Goal: Transaction & Acquisition: Book appointment/travel/reservation

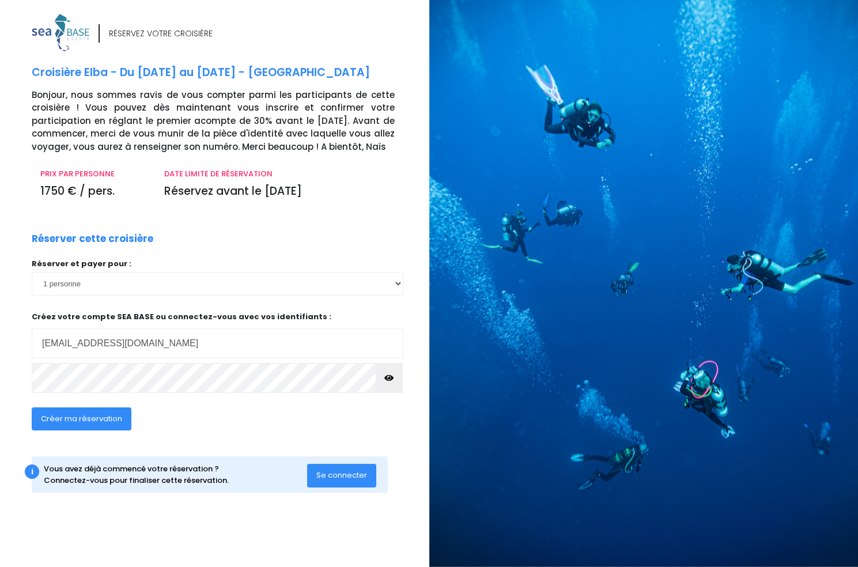
type input "[EMAIL_ADDRESS][DOMAIN_NAME]"
click at [393, 378] on icon "button" at bounding box center [388, 378] width 9 height 0
click option "2 personnes" at bounding box center [0, 0] width 0 height 0
select select "1"
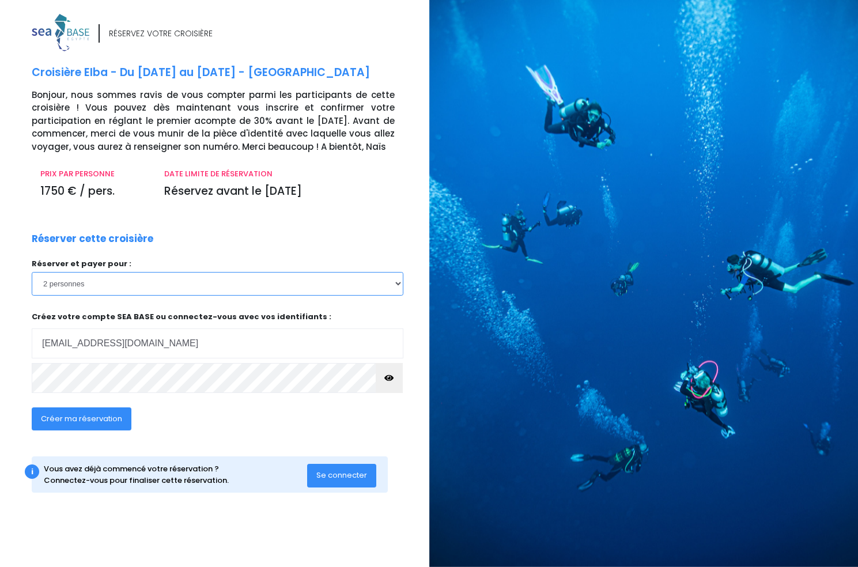
click option "1 personne" at bounding box center [0, 0] width 0 height 0
click at [358, 480] on span "Se connecter" at bounding box center [341, 475] width 51 height 11
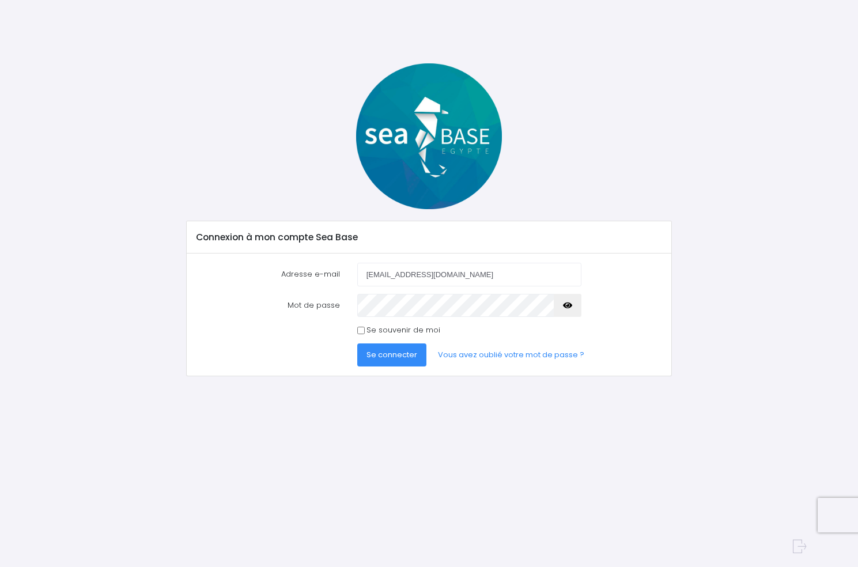
click at [568, 305] on icon "button" at bounding box center [567, 305] width 9 height 0
click at [360, 330] on input "Se souvenir de moi" at bounding box center [360, 330] width 7 height 7
checkbox input "true"
click at [381, 354] on span "Se connecter" at bounding box center [392, 354] width 51 height 11
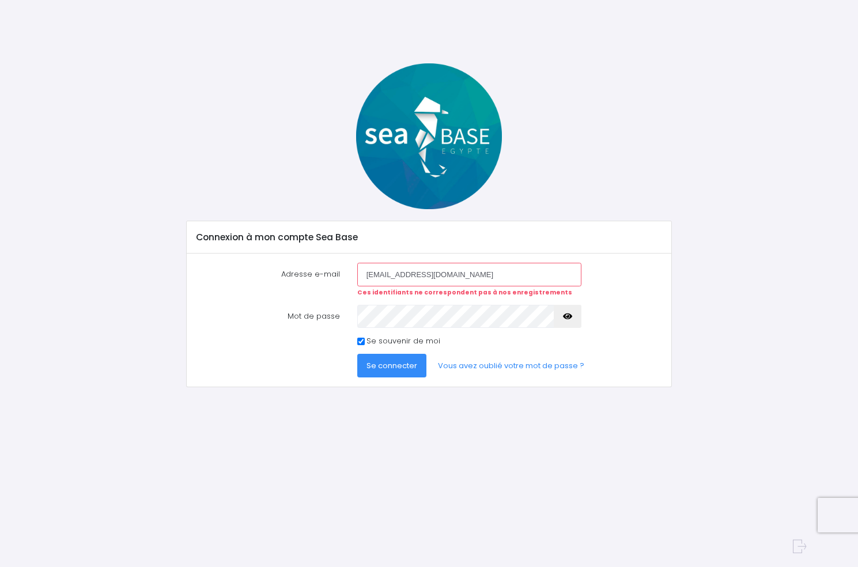
click at [362, 340] on input "Se souvenir de moi" at bounding box center [360, 341] width 7 height 7
click at [361, 341] on input "Se souvenir de moi" at bounding box center [360, 341] width 7 height 7
checkbox input "true"
click at [566, 316] on icon "button" at bounding box center [567, 316] width 9 height 0
drag, startPoint x: 462, startPoint y: 277, endPoint x: 360, endPoint y: 274, distance: 102.1
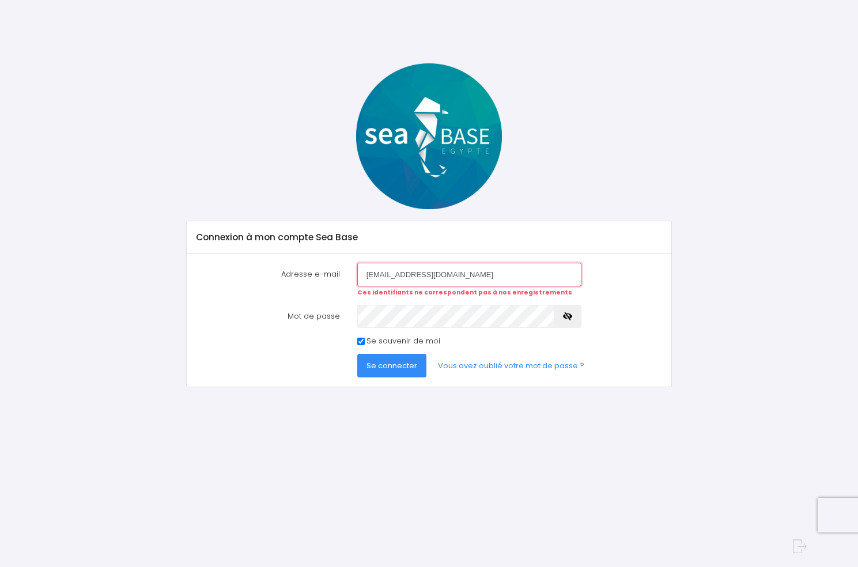
click at [360, 274] on input "francoisplonge@yahoo.com" at bounding box center [469, 274] width 224 height 23
type input "francoisplonge@yahoo.com"
click at [567, 316] on icon "button" at bounding box center [567, 316] width 9 height 0
click at [384, 366] on span "Se connecter" at bounding box center [392, 365] width 51 height 11
drag, startPoint x: 463, startPoint y: 276, endPoint x: 348, endPoint y: 273, distance: 114.7
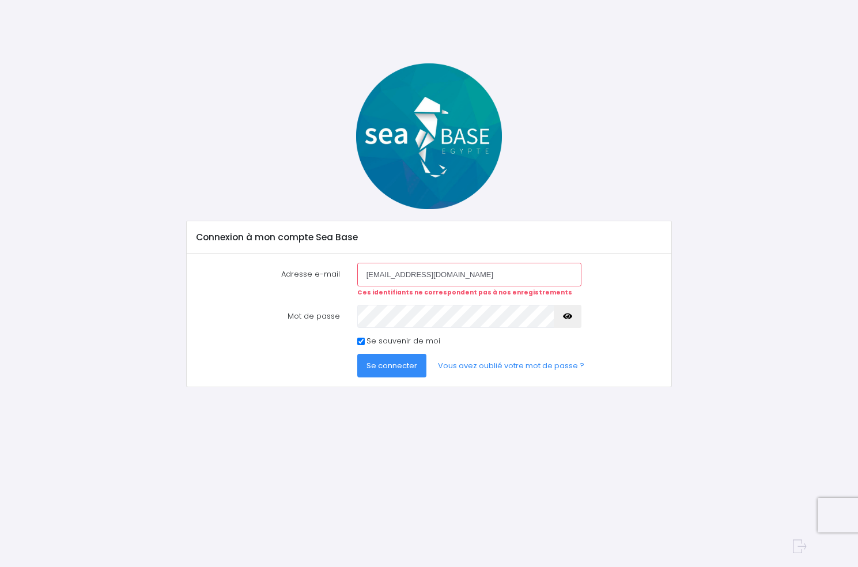
click at [357, 273] on input "[EMAIL_ADDRESS][DOMAIN_NAME]" at bounding box center [469, 274] width 224 height 23
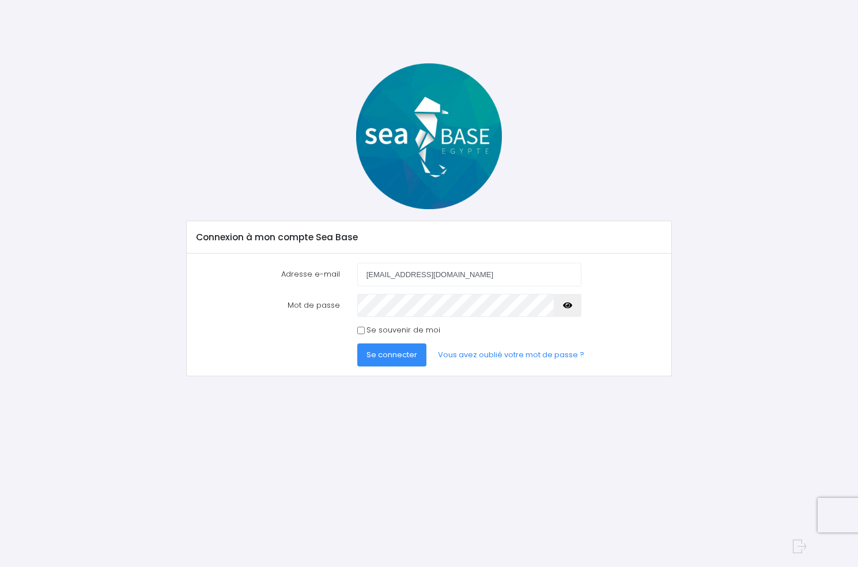
type input "[EMAIL_ADDRESS][DOMAIN_NAME]"
click at [403, 356] on span "Se connecter" at bounding box center [392, 354] width 51 height 11
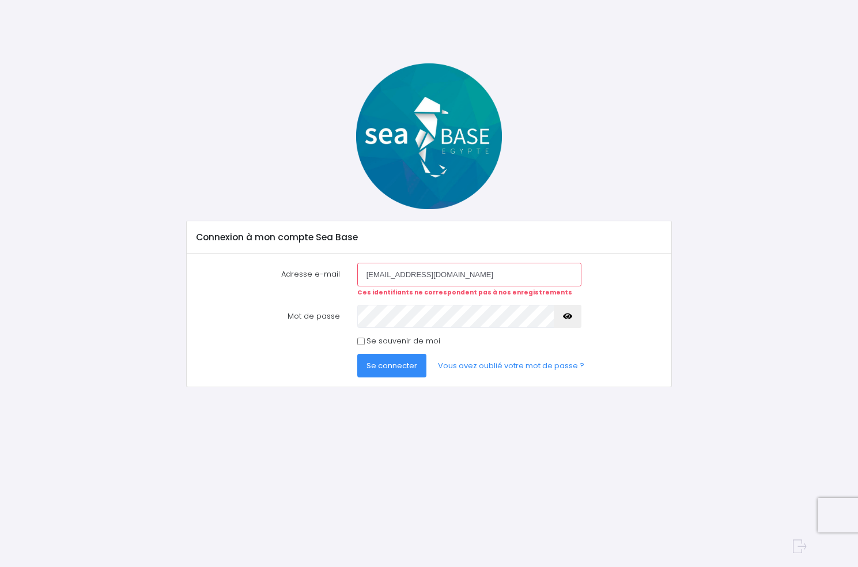
click at [568, 316] on icon "button" at bounding box center [567, 316] width 9 height 0
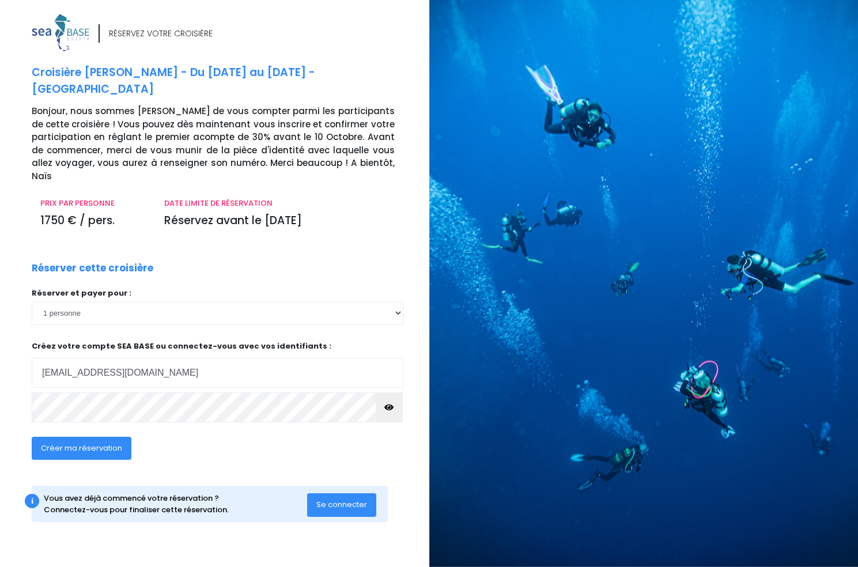
type input "[EMAIL_ADDRESS][DOMAIN_NAME]"
click at [391, 407] on icon "button" at bounding box center [388, 407] width 9 height 0
click at [64, 443] on span "Créer ma réservation" at bounding box center [81, 448] width 81 height 11
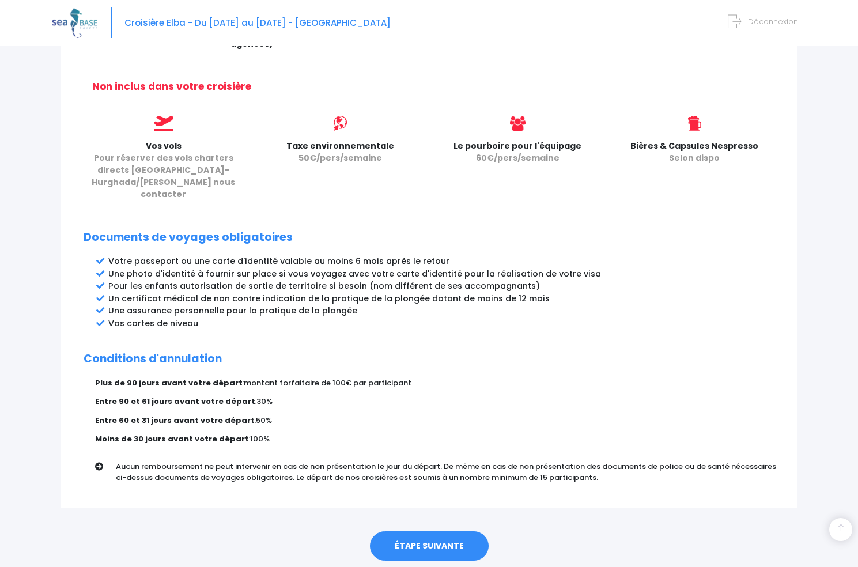
scroll to position [475, 0]
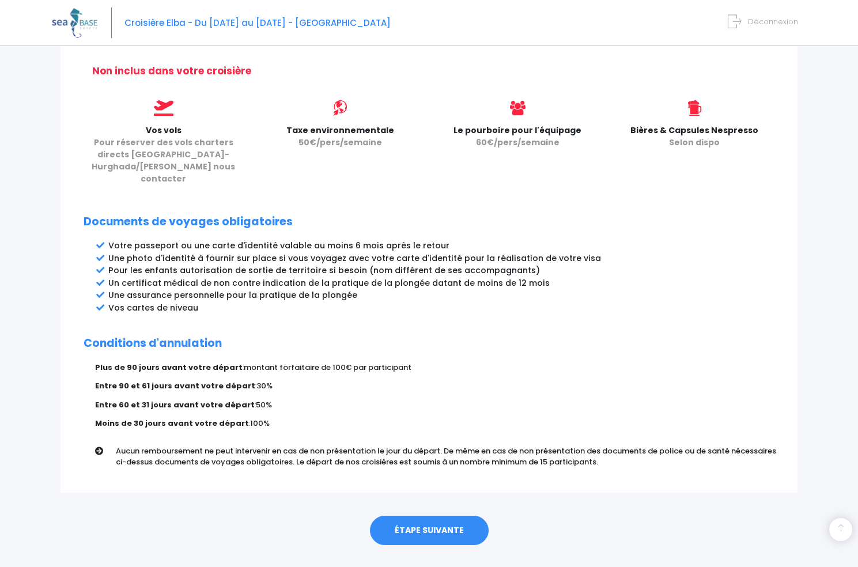
click at [409, 516] on link "ÉTAPE SUIVANTE" at bounding box center [429, 531] width 119 height 30
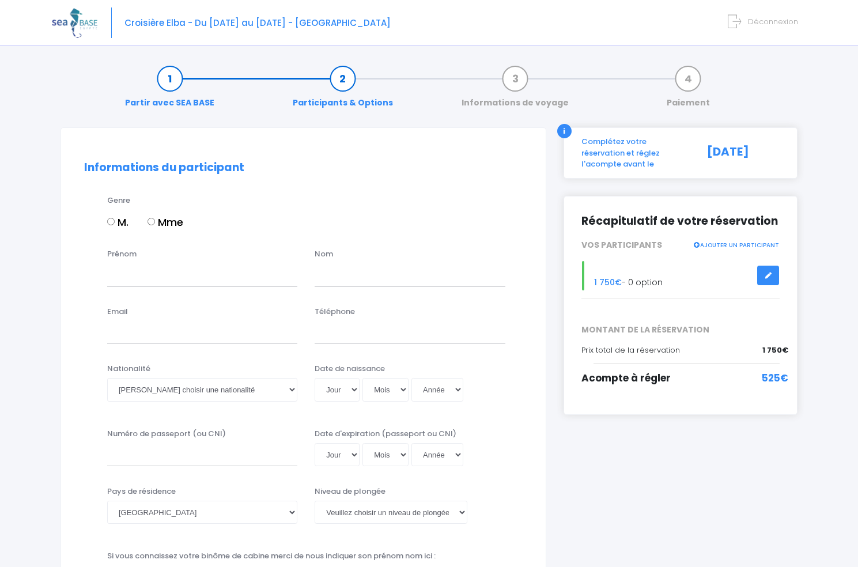
click at [112, 222] on input "M." at bounding box center [110, 221] width 7 height 7
radio input "true"
click at [123, 277] on input "Prénom" at bounding box center [202, 274] width 190 height 23
click at [107, 274] on input "fFRANCOIS" at bounding box center [202, 274] width 190 height 23
type input "FRANCOIS"
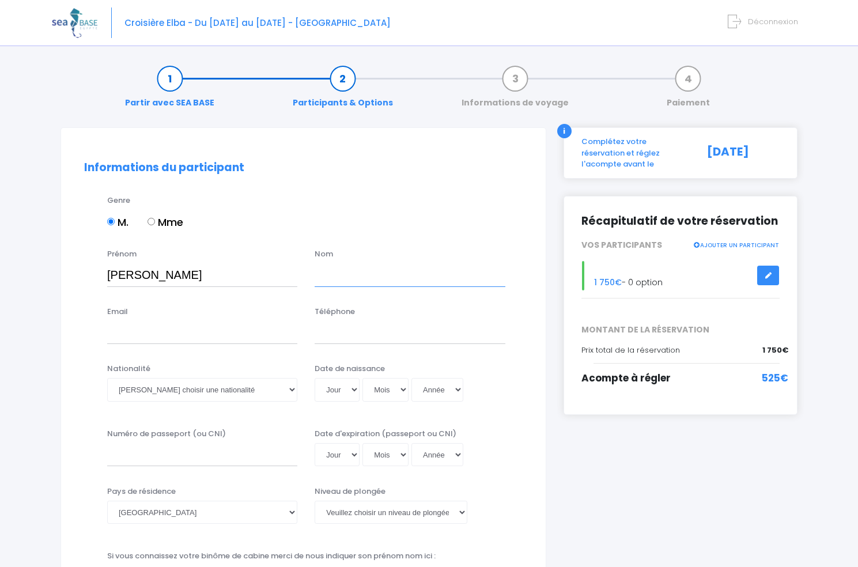
click at [334, 275] on input "text" at bounding box center [410, 274] width 190 height 23
type input "DE LA VERGNE DE CERVAL"
click at [125, 341] on input "Email" at bounding box center [202, 332] width 190 height 23
click at [259, 333] on input "FRANCOISPLONGE@YAHOO;COM" at bounding box center [202, 332] width 190 height 23
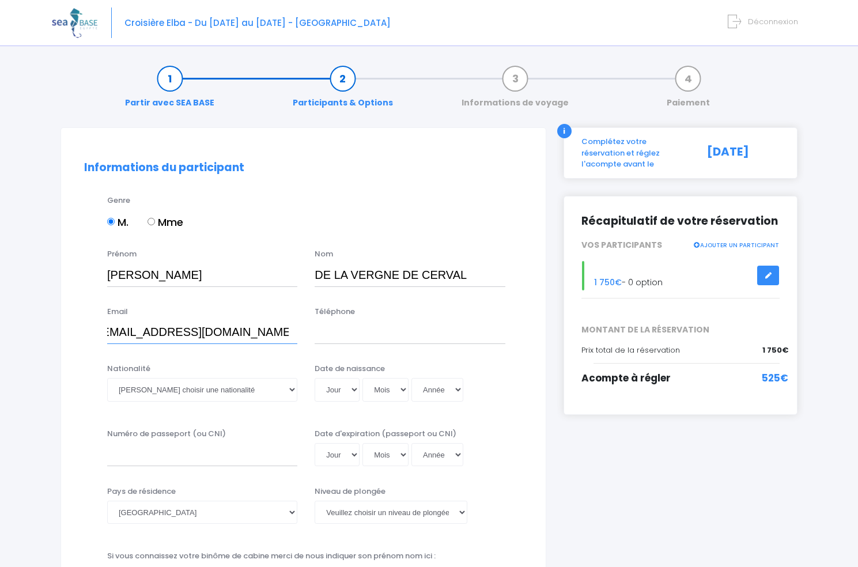
scroll to position [0, 0]
type input "FRANCOISPLONGE@YAHOO.COM"
click at [334, 337] on input "Téléphone" at bounding box center [410, 332] width 190 height 23
click at [327, 331] on input "33681311358" at bounding box center [410, 332] width 190 height 23
type input "33681311358"
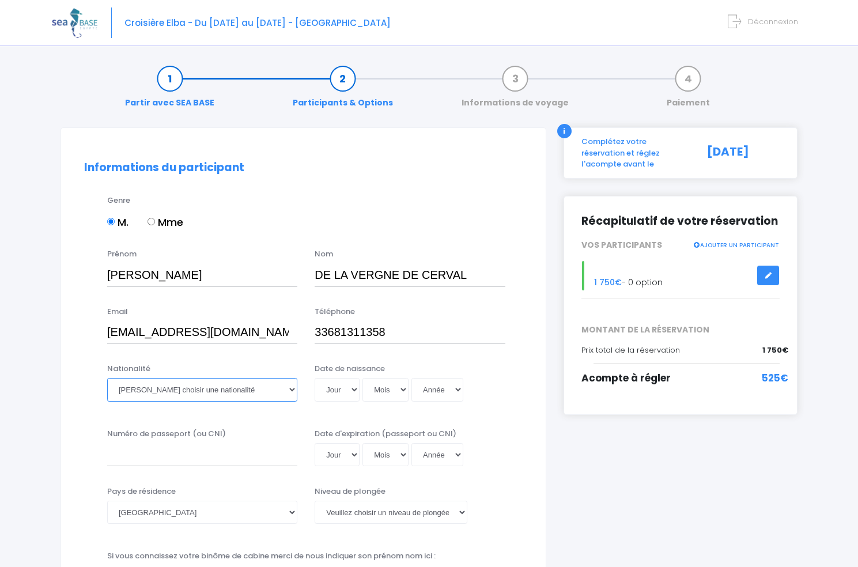
click at [107, 378] on select "Veuillez choisir une nationalité Afghane Albanaise Algerienne Allemande America…" at bounding box center [202, 389] width 190 height 23
select select "Française"
click option "Française" at bounding box center [0, 0] width 0 height 0
click at [315, 378] on select "Jour 01 02 03 04 05 06 07 08 09 10 11 12 13 14 15 16 17 18 19 20 21 22 23 24 25…" at bounding box center [337, 389] width 45 height 23
select select "20"
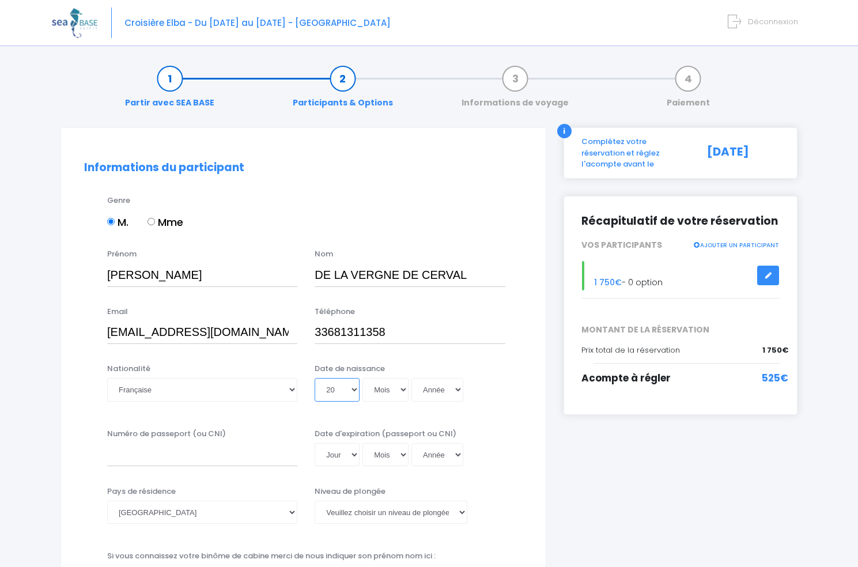
click option "20" at bounding box center [0, 0] width 0 height 0
select select "03"
click option "03" at bounding box center [0, 0] width 0 height 0
click at [412, 378] on select "Année 2045 2044 2043 2042 2041 2040 2039 2038 2037 2036 2035 2034 2033 2032 203…" at bounding box center [438, 389] width 52 height 23
select select "1956"
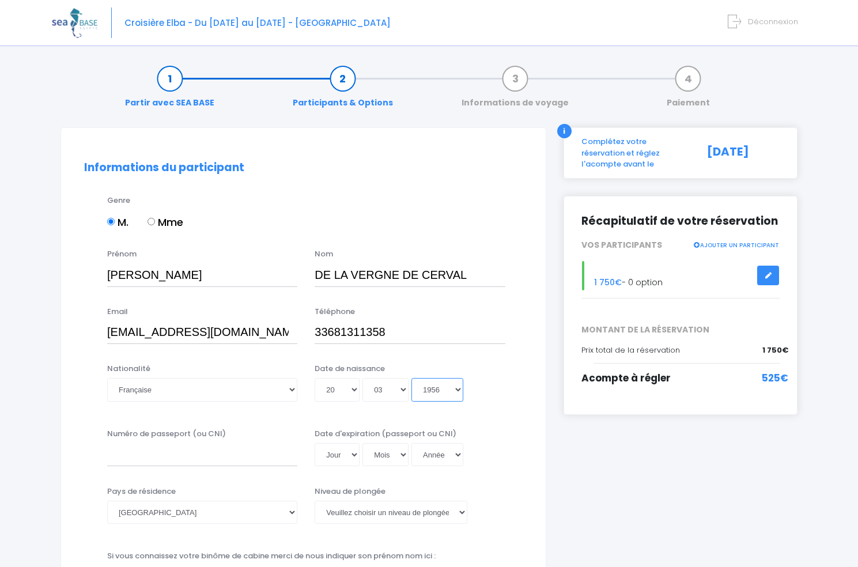
click option "1956" at bounding box center [0, 0] width 0 height 0
type input "1956-03-20"
click at [134, 460] on input "Numéro de passeport (ou CNI)" at bounding box center [202, 454] width 190 height 23
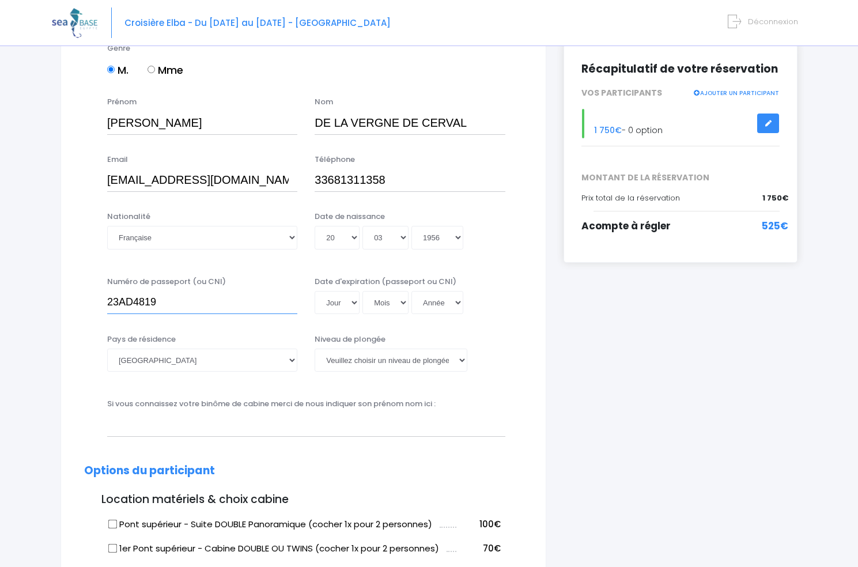
scroll to position [155, 0]
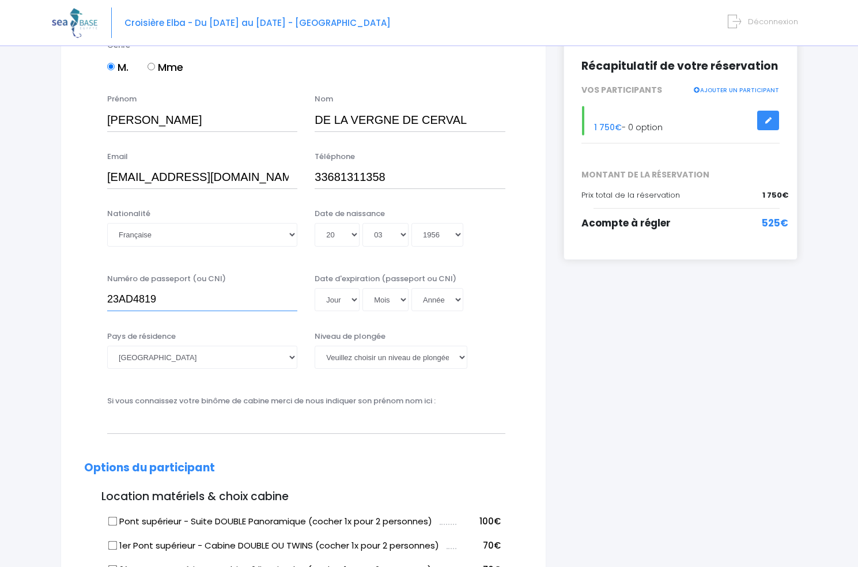
type input "23AD4819"
click at [315, 346] on select "Veuillez choisir un niveau de plongée Non plongeur Junior OW diver Adventure OW…" at bounding box center [391, 357] width 152 height 23
select select "PADI Dive Master"
click option "Dive Master" at bounding box center [0, 0] width 0 height 0
select select "11"
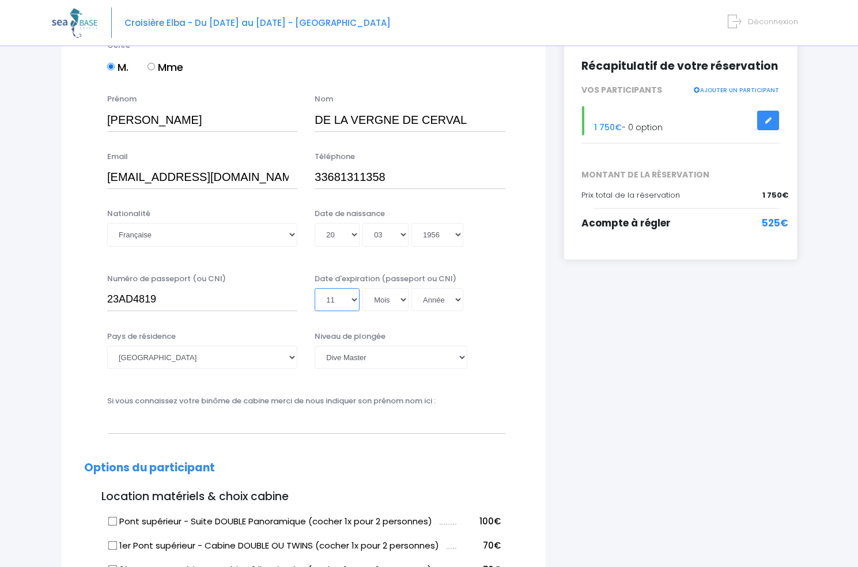
click option "11" at bounding box center [0, 0] width 0 height 0
select select "01"
click option "01" at bounding box center [0, 0] width 0 height 0
select select "2033"
click option "2033" at bounding box center [0, 0] width 0 height 0
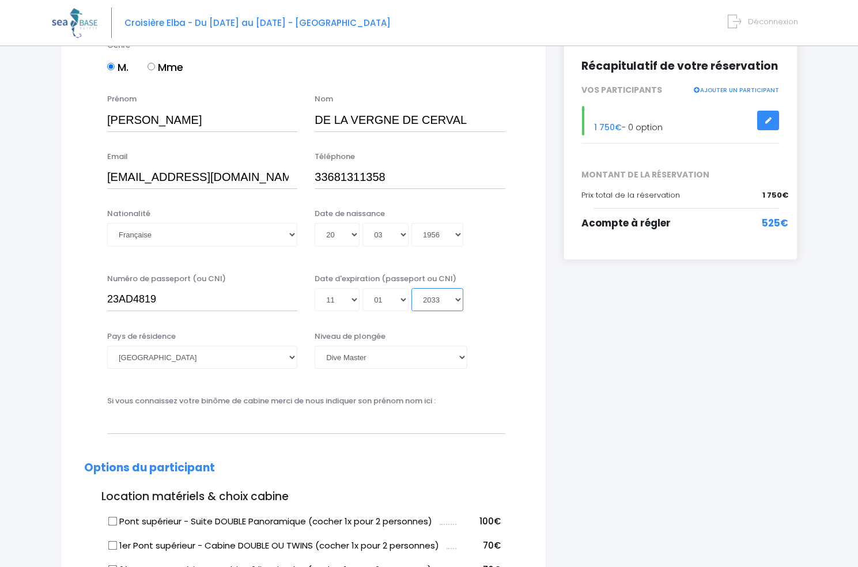
type input "2033-01-11"
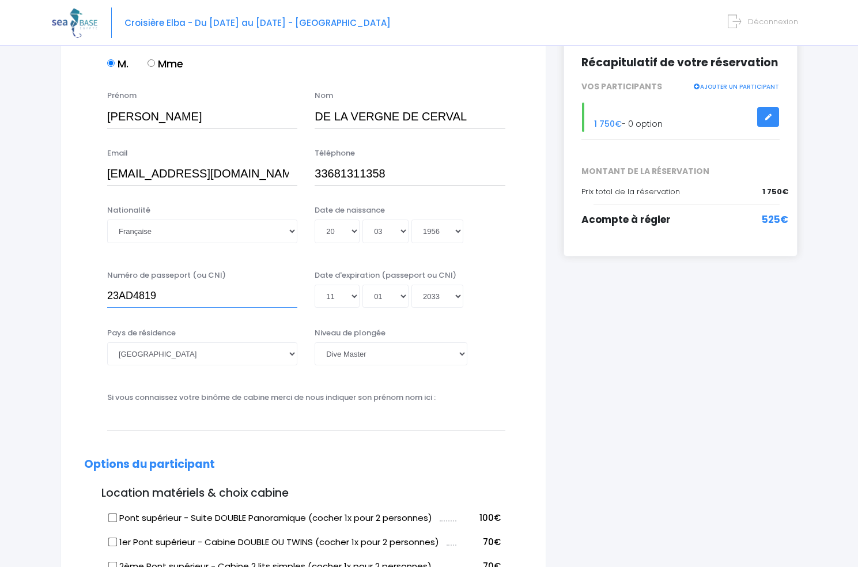
click at [139, 295] on input "23AD4819" at bounding box center [202, 296] width 190 height 23
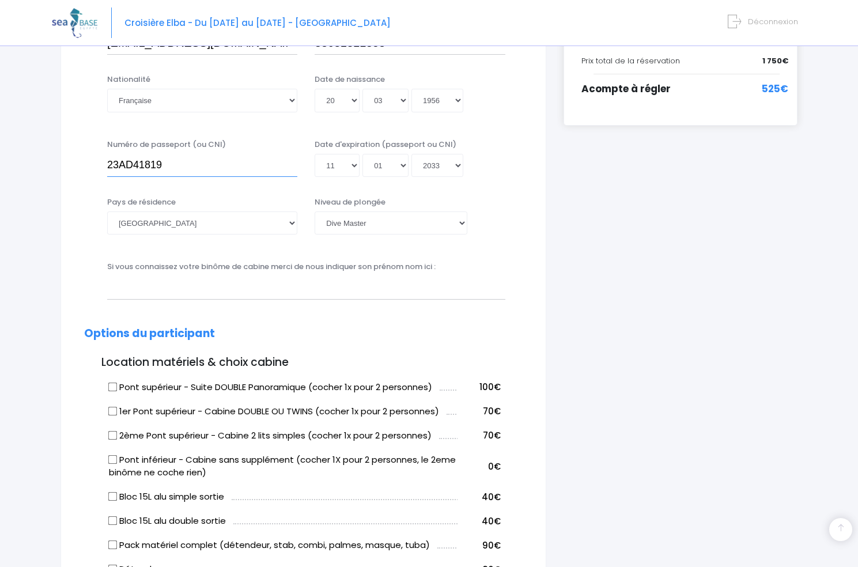
scroll to position [290, 0]
type input "23AD41819"
click at [124, 290] on input "text" at bounding box center [306, 286] width 398 height 23
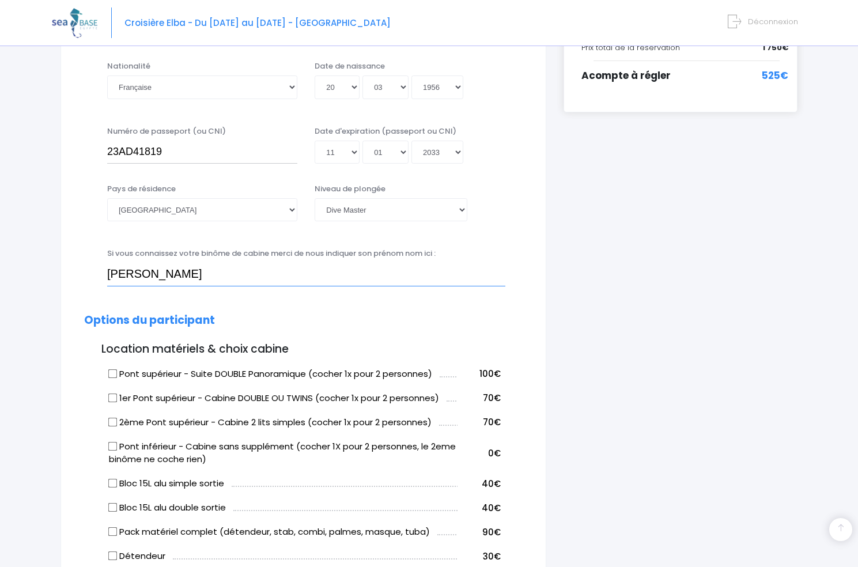
scroll to position [305, 0]
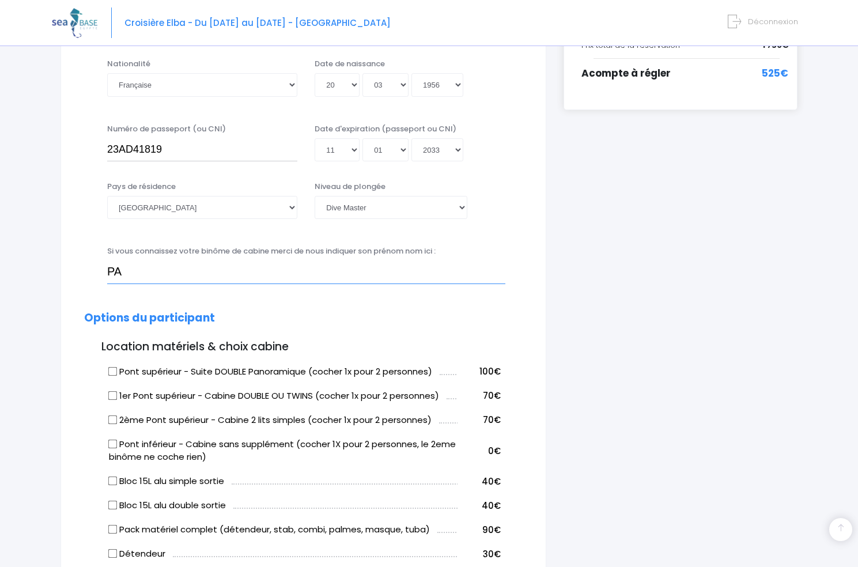
type input "P"
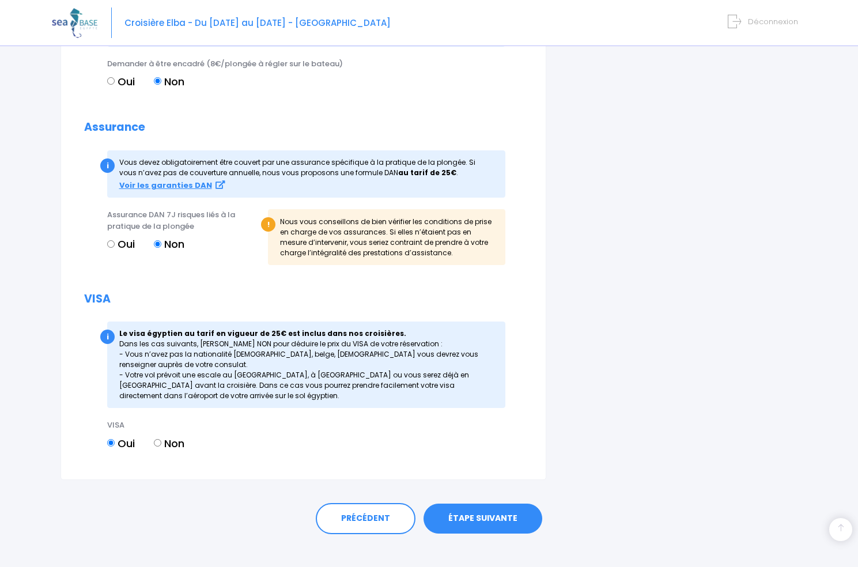
scroll to position [1198, 0]
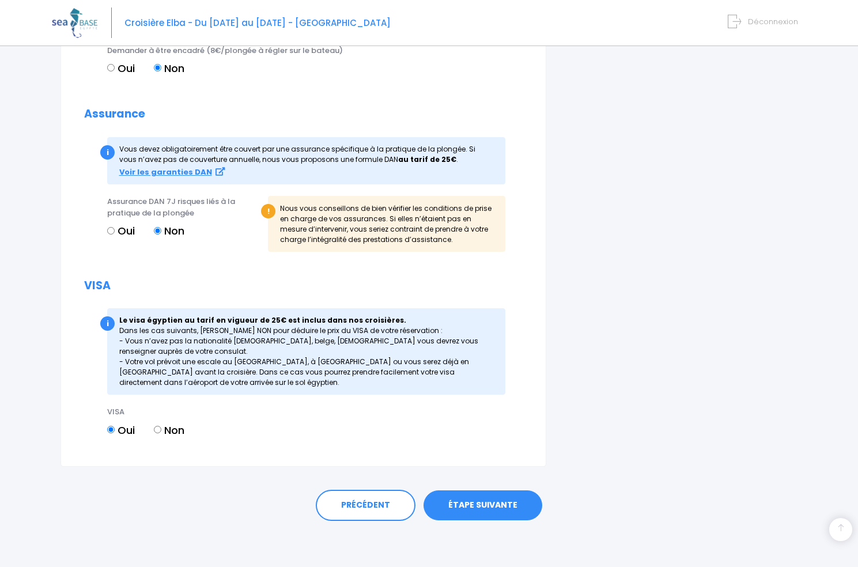
click at [465, 510] on link "ÉTAPE SUIVANTE" at bounding box center [483, 505] width 119 height 30
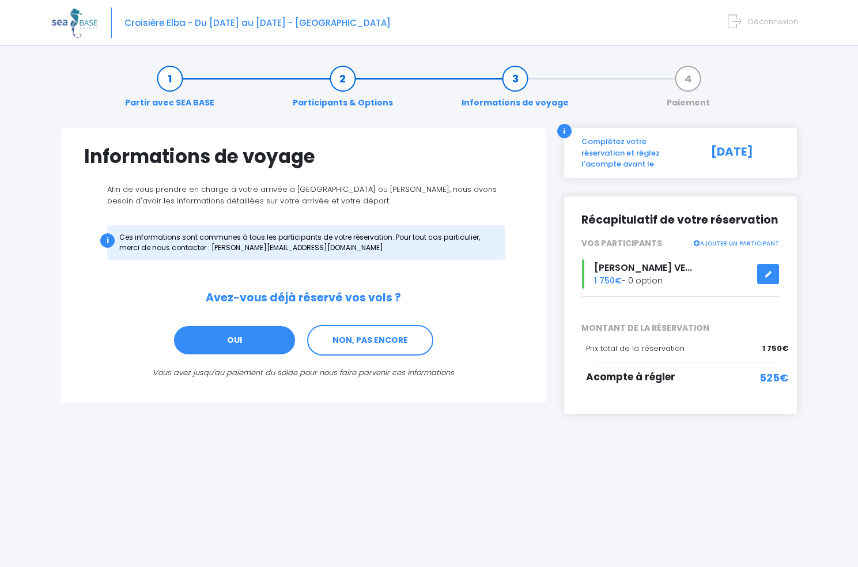
click at [240, 344] on link "OUI" at bounding box center [234, 340] width 123 height 31
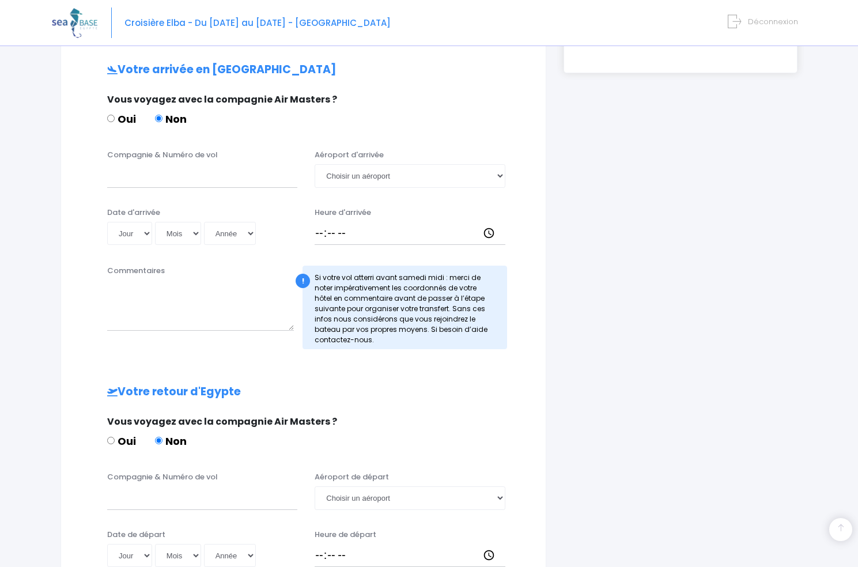
scroll to position [347, 0]
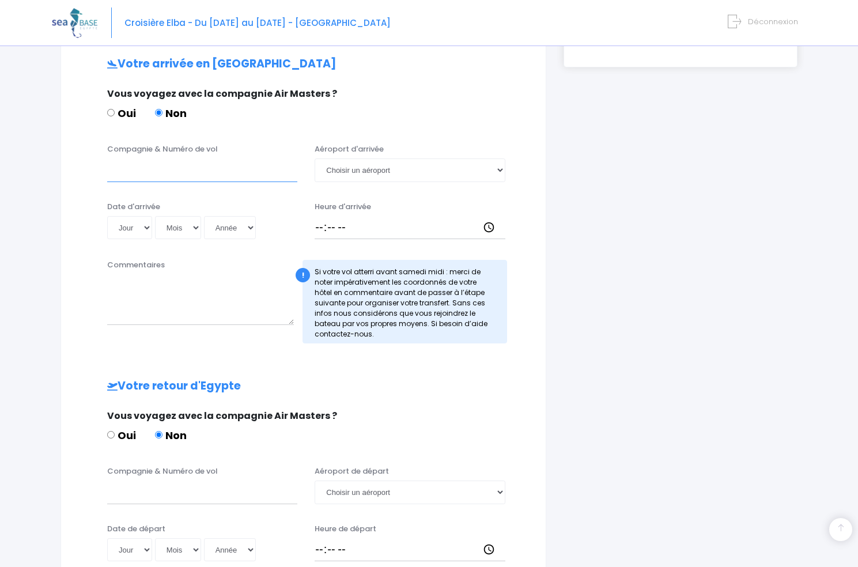
click at [120, 176] on input "Compagnie & Numéro de vol" at bounding box center [202, 170] width 190 height 23
type input "EASYJET"
select select "Hurghada"
click option "Hurghada" at bounding box center [0, 0] width 0 height 0
select select "16"
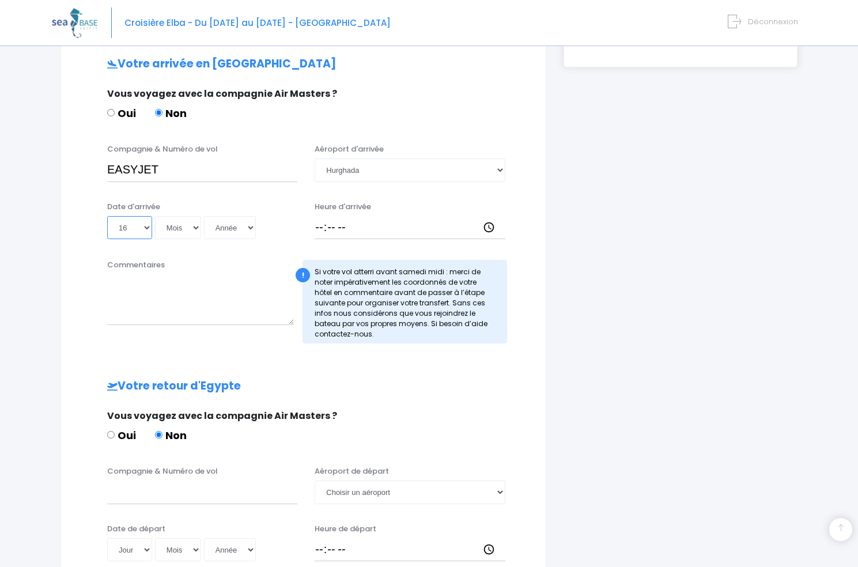
click option "16" at bounding box center [0, 0] width 0 height 0
select select "05"
click option "05" at bounding box center [0, 0] width 0 height 0
select select "2026"
click option "2026" at bounding box center [0, 0] width 0 height 0
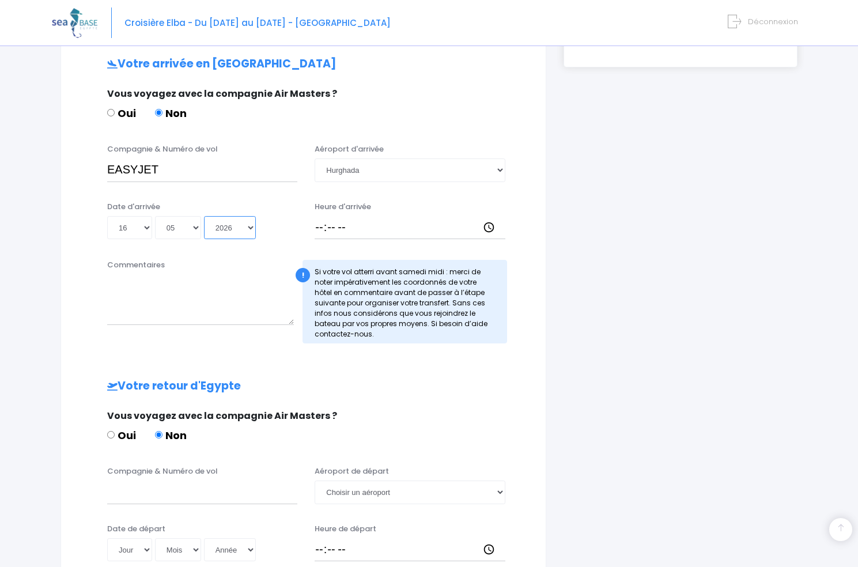
type input "2026-05-16"
click at [331, 231] on input "Heure d'arrivée" at bounding box center [410, 227] width 190 height 23
click at [317, 228] on input "Heure d'arrivée" at bounding box center [410, 227] width 190 height 23
type input "18:00"
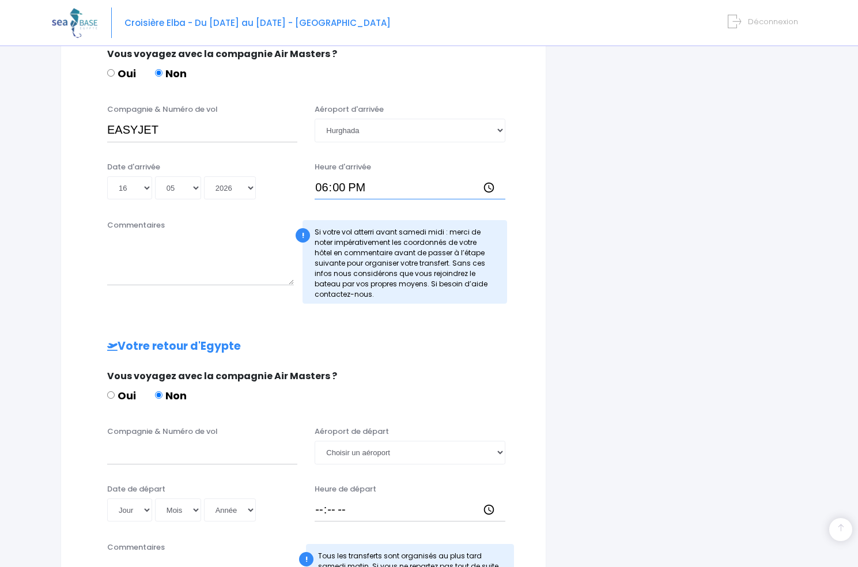
scroll to position [383, 0]
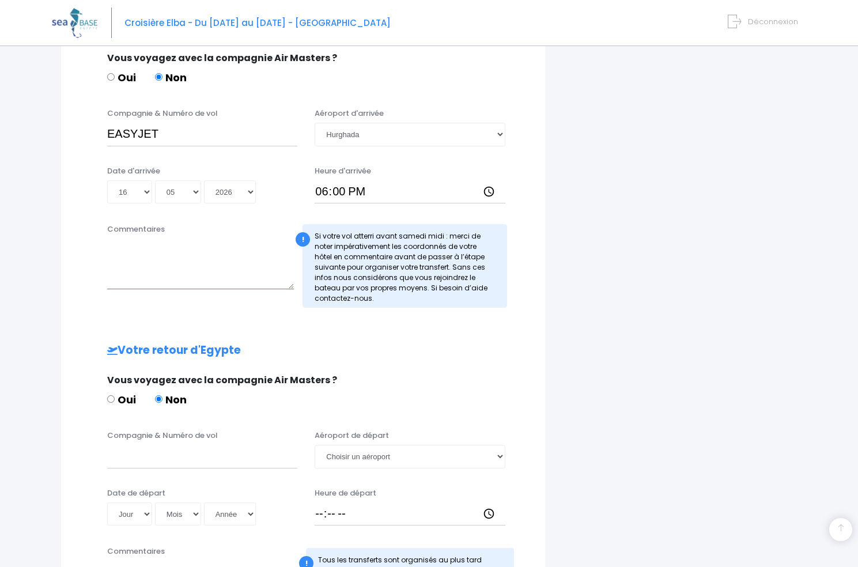
click at [121, 243] on textarea "Commentaires" at bounding box center [200, 264] width 187 height 51
click at [197, 274] on textarea "arrivée avec ASPN, groupée" at bounding box center [200, 264] width 187 height 51
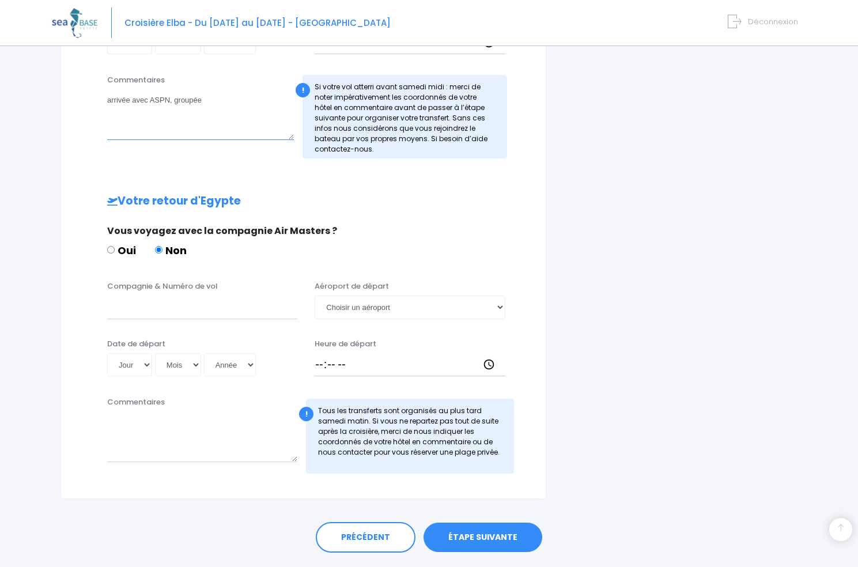
scroll to position [564, 0]
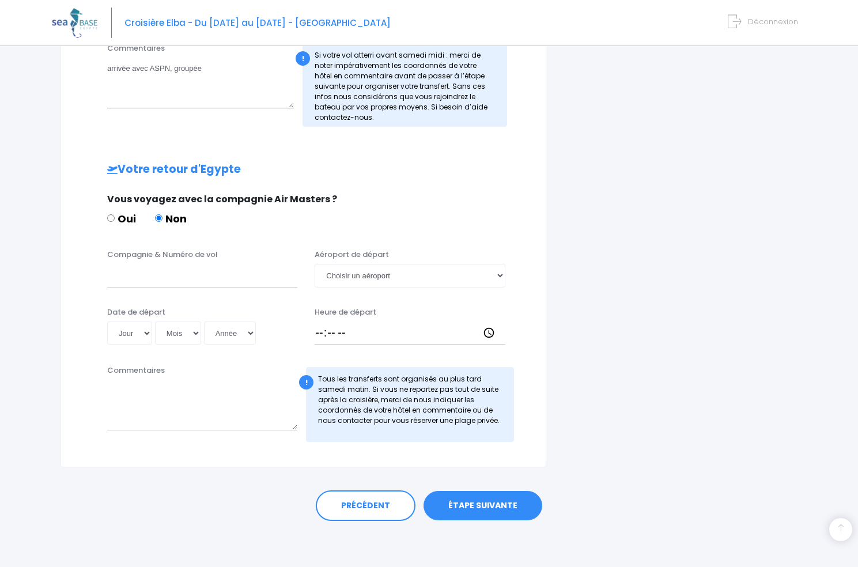
type textarea "arrivée avec ASPN, groupée"
click at [124, 281] on input "Compagnie & Numéro de vol" at bounding box center [202, 275] width 190 height 23
click at [159, 276] on input "EASYJET EJU4658" at bounding box center [202, 275] width 190 height 23
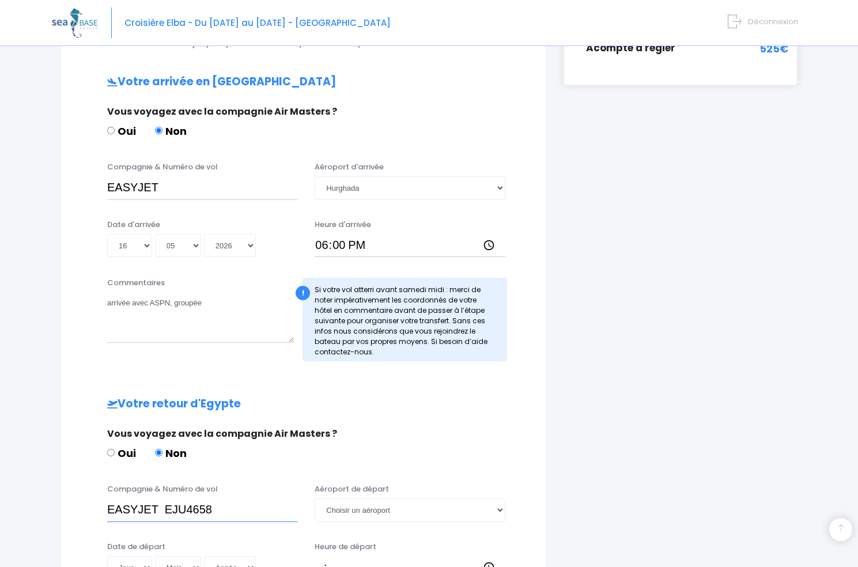
scroll to position [329, 0]
type input "EASYJET EJU4658"
click at [167, 187] on input "EASYJET" at bounding box center [202, 188] width 190 height 23
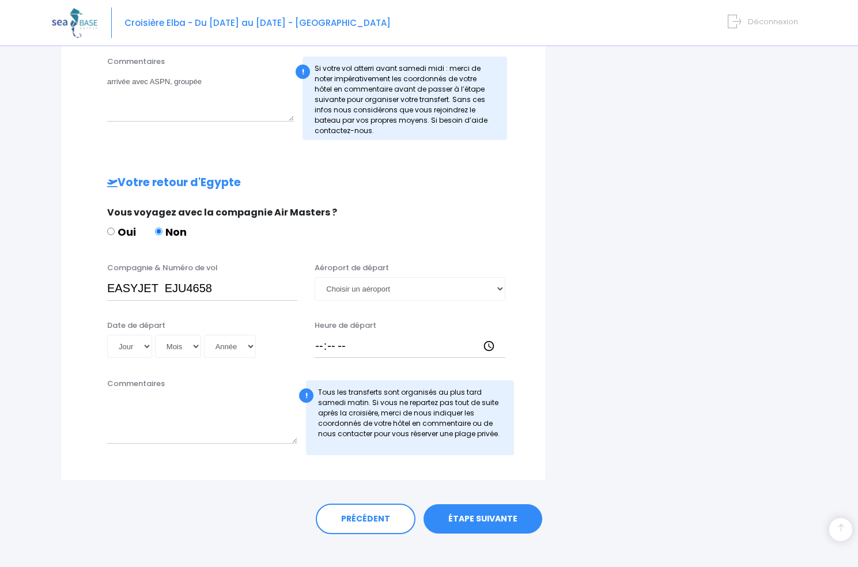
scroll to position [548, 0]
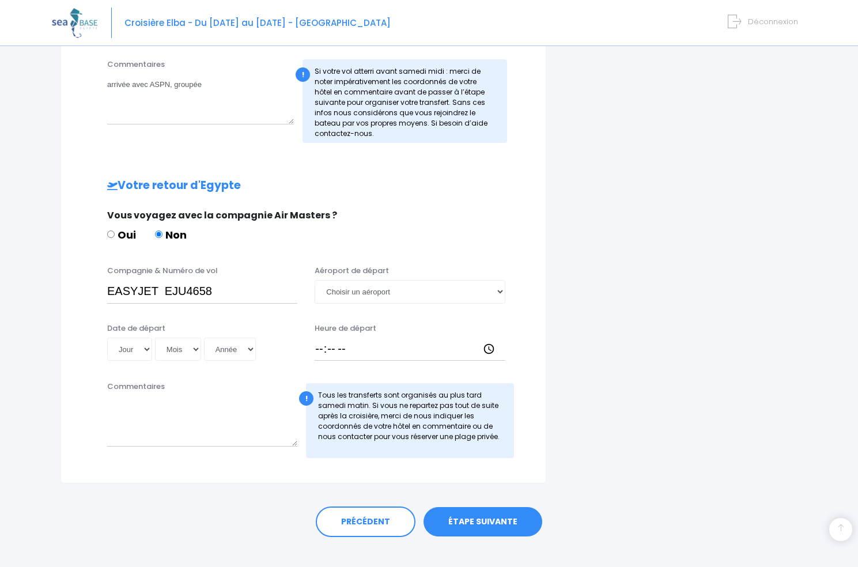
type input "EASYJET EJU4657"
select select "Hurghada"
click option "Hurghada" at bounding box center [0, 0] width 0 height 0
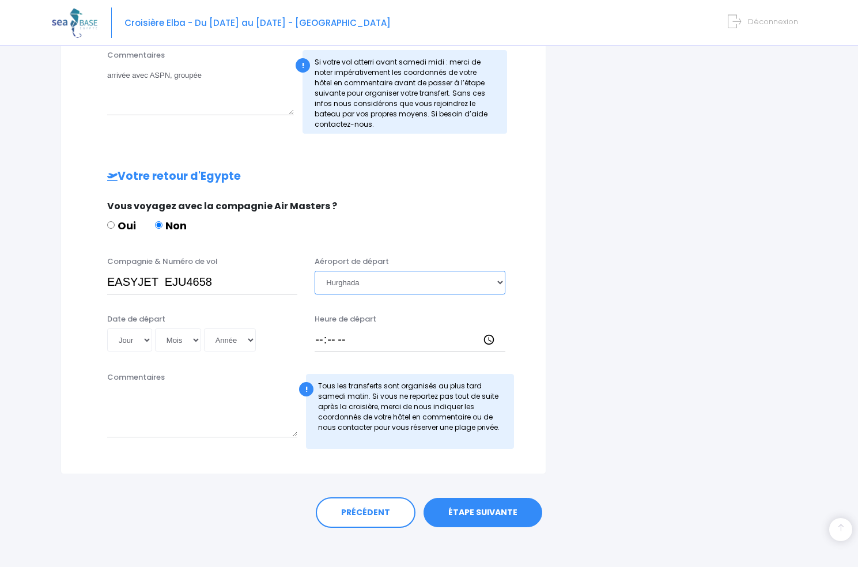
scroll to position [564, 0]
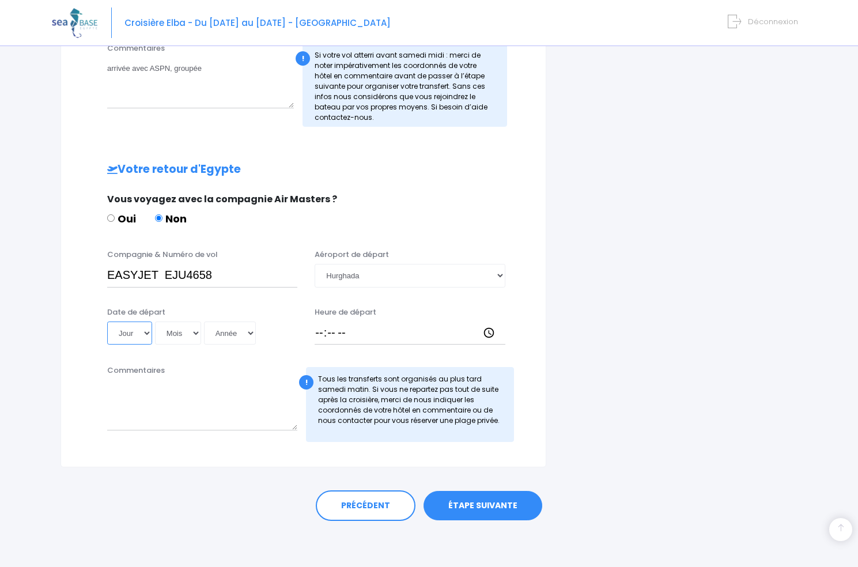
select select "23"
click option "23" at bounding box center [0, 0] width 0 height 0
select select "05"
click option "05" at bounding box center [0, 0] width 0 height 0
select select "2025"
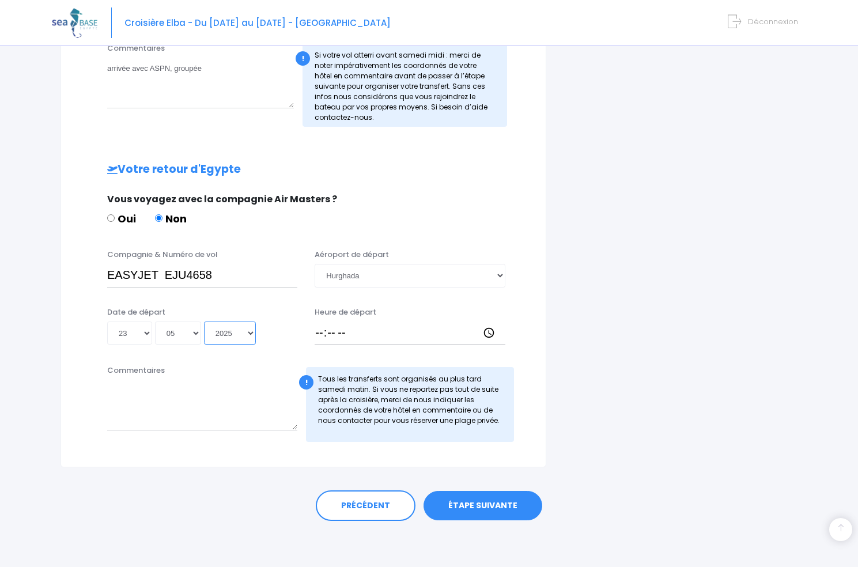
click option "2025" at bounding box center [0, 0] width 0 height 0
type input "2025-05-23"
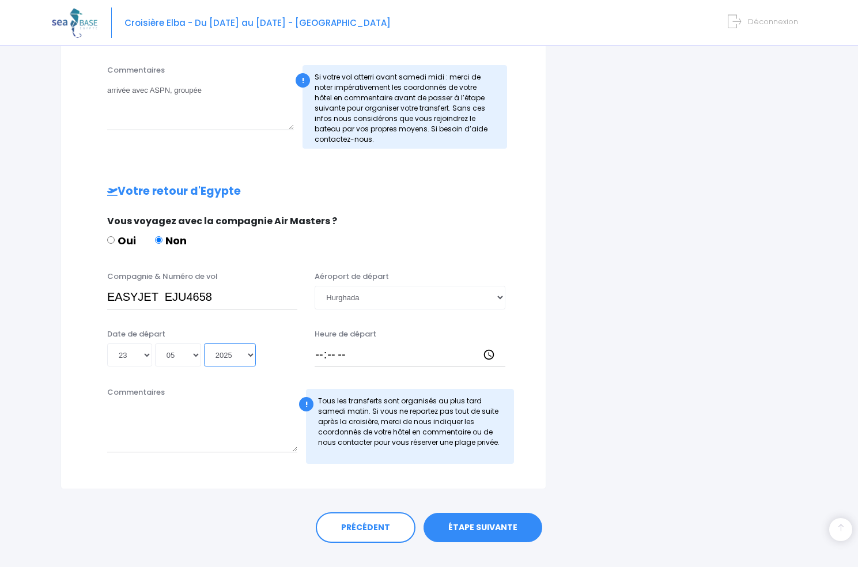
scroll to position [545, 0]
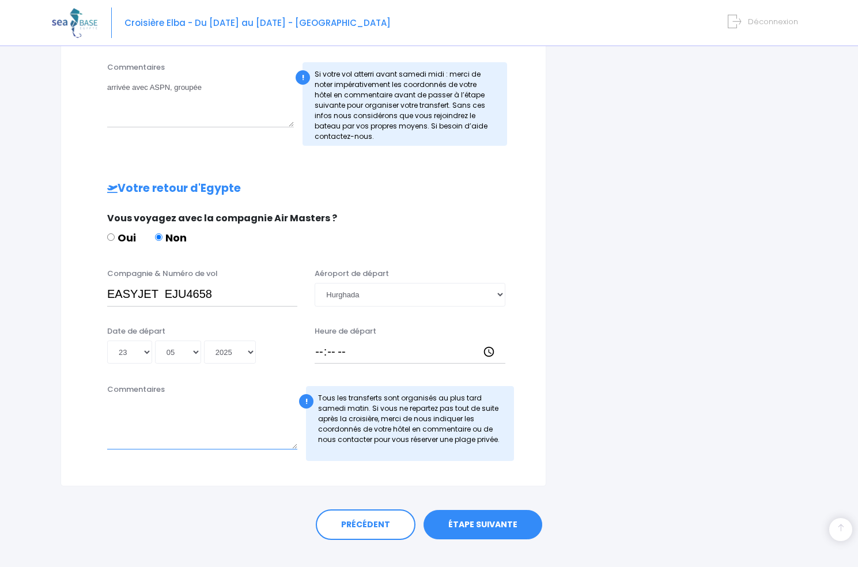
click at [118, 439] on textarea "Commentaires" at bounding box center [202, 424] width 190 height 51
type textarea "retour avec ASPN groupé"
click at [325, 353] on input "Heure de départ" at bounding box center [410, 352] width 190 height 23
type input "18:50"
click at [635, 386] on div "i Complétez votre réservation et réglez l'acompte avant le 10/10/2025 Récapitul…" at bounding box center [680, 35] width 251 height 904
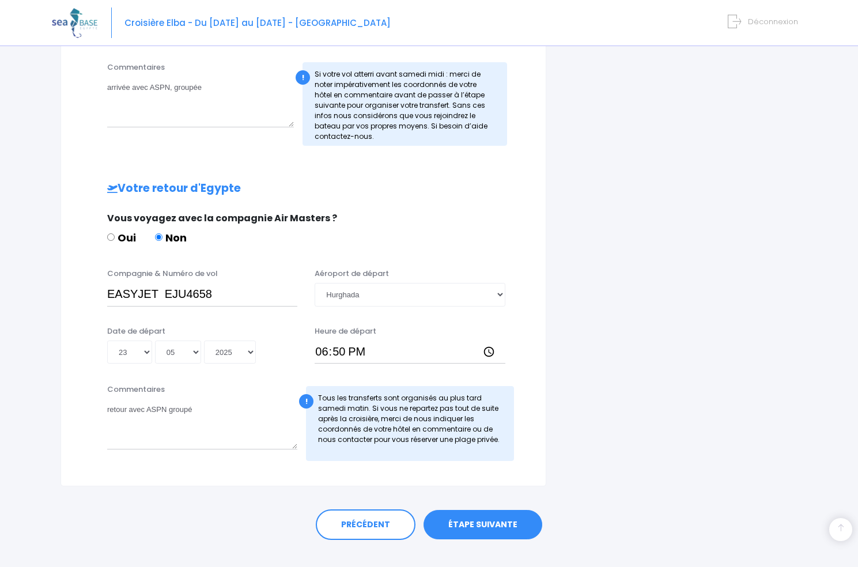
click at [476, 526] on link "ÉTAPE SUIVANTE" at bounding box center [483, 525] width 119 height 30
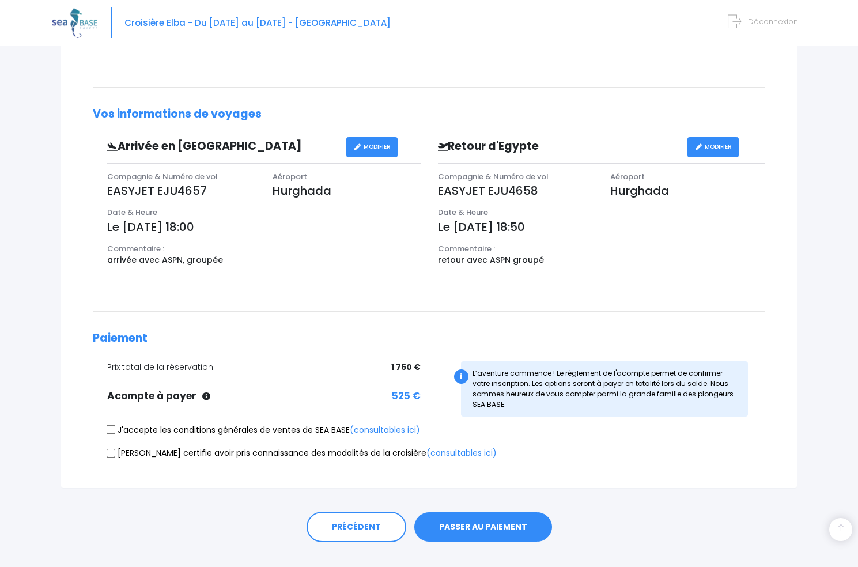
scroll to position [256, 0]
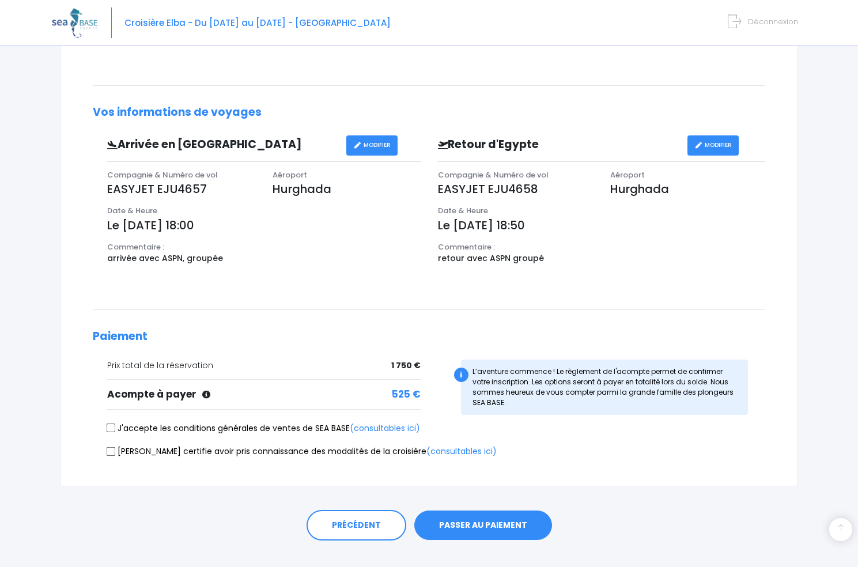
click at [112, 428] on input "J'accepte les conditions générales de ventes de SEA BASE (consultables ici)" at bounding box center [111, 428] width 9 height 9
checkbox input "true"
click at [110, 452] on input "[PERSON_NAME] certifie avoir pris connaissance des modalités de la croisière (c…" at bounding box center [111, 451] width 9 height 9
checkbox input "true"
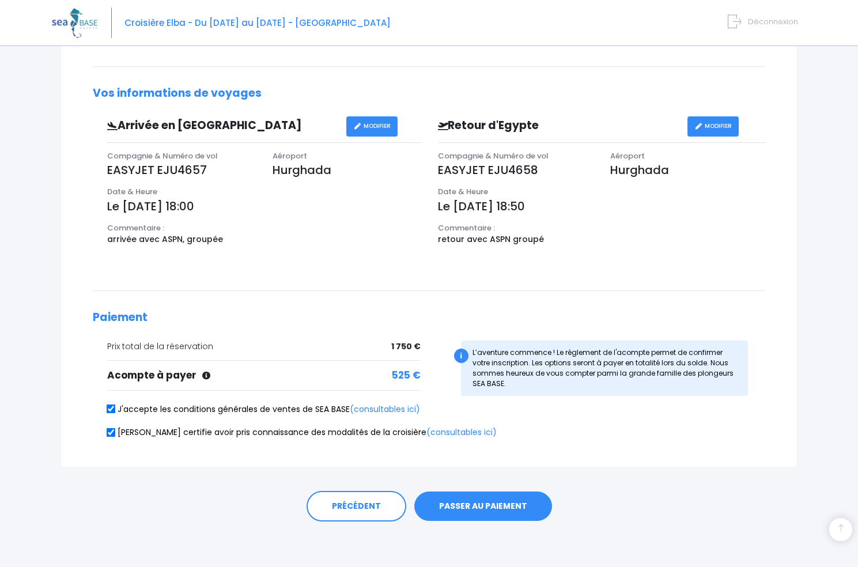
scroll to position [276, 0]
click at [462, 506] on button "PASSER AU PAIEMENT" at bounding box center [483, 506] width 138 height 30
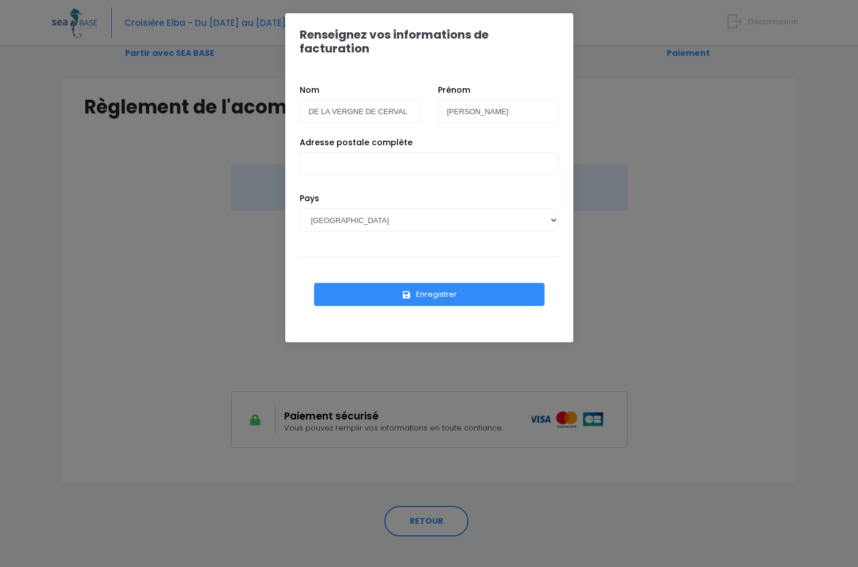
scroll to position [51, 0]
click at [316, 152] on input "Adresse postale complète" at bounding box center [429, 163] width 259 height 23
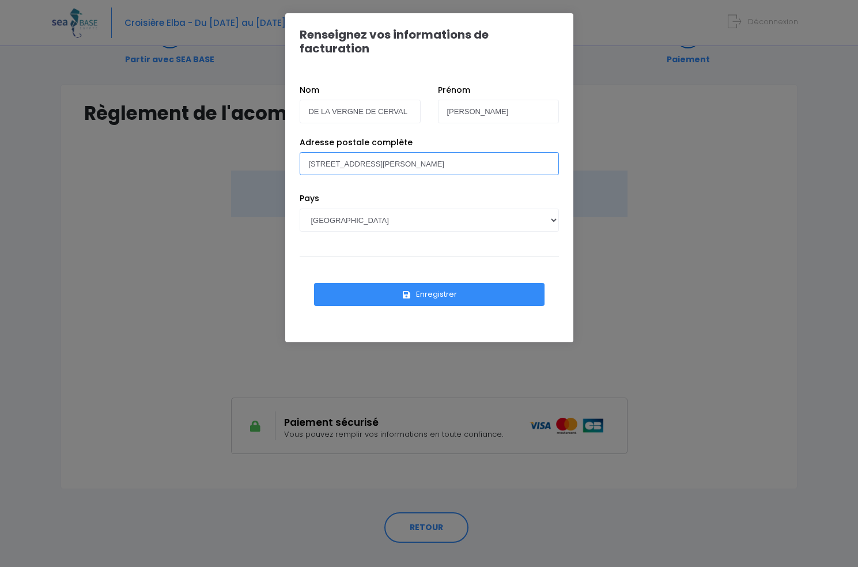
scroll to position [36, 0]
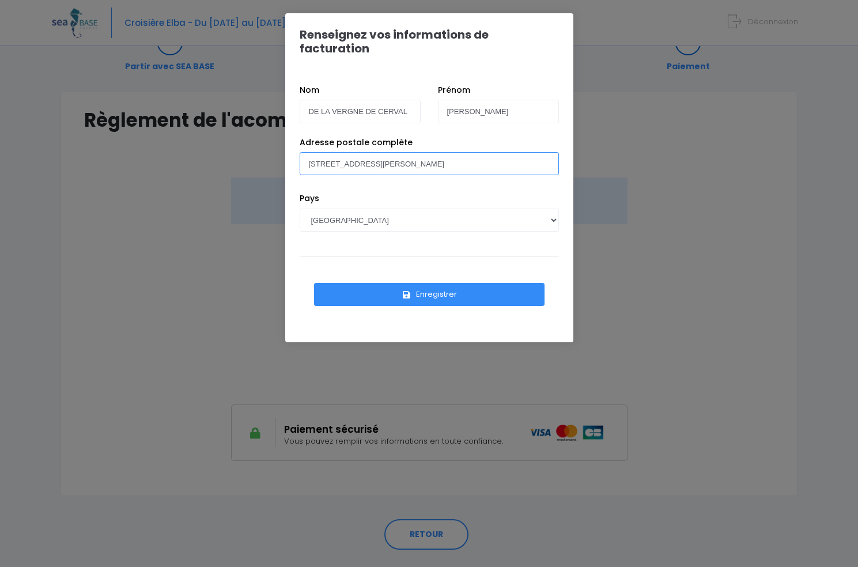
type input "3 avenue Georges Hecq 92270 Bois-Colombes"
click at [421, 283] on button "Enregistrer" at bounding box center [429, 294] width 231 height 23
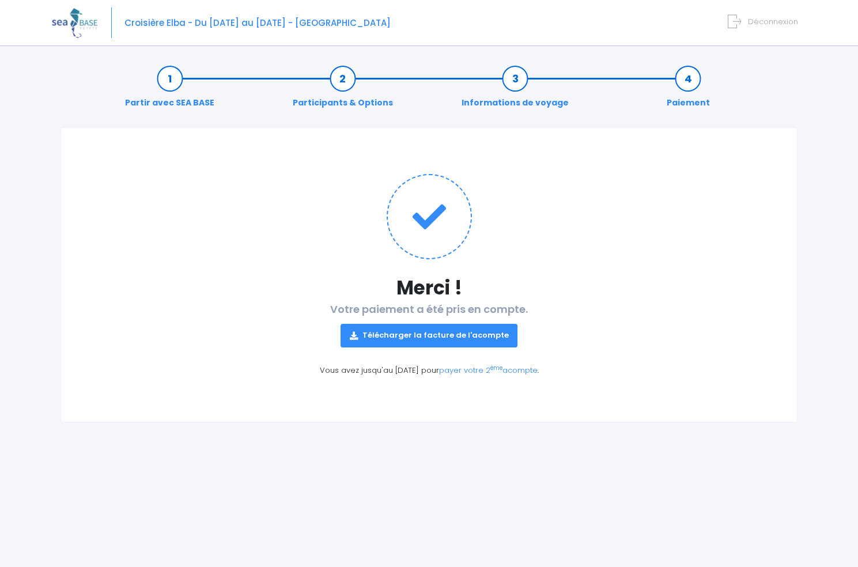
click at [452, 338] on link "Télécharger la facture de l'acompte" at bounding box center [430, 335] width 178 height 23
